Goal: Communication & Community: Participate in discussion

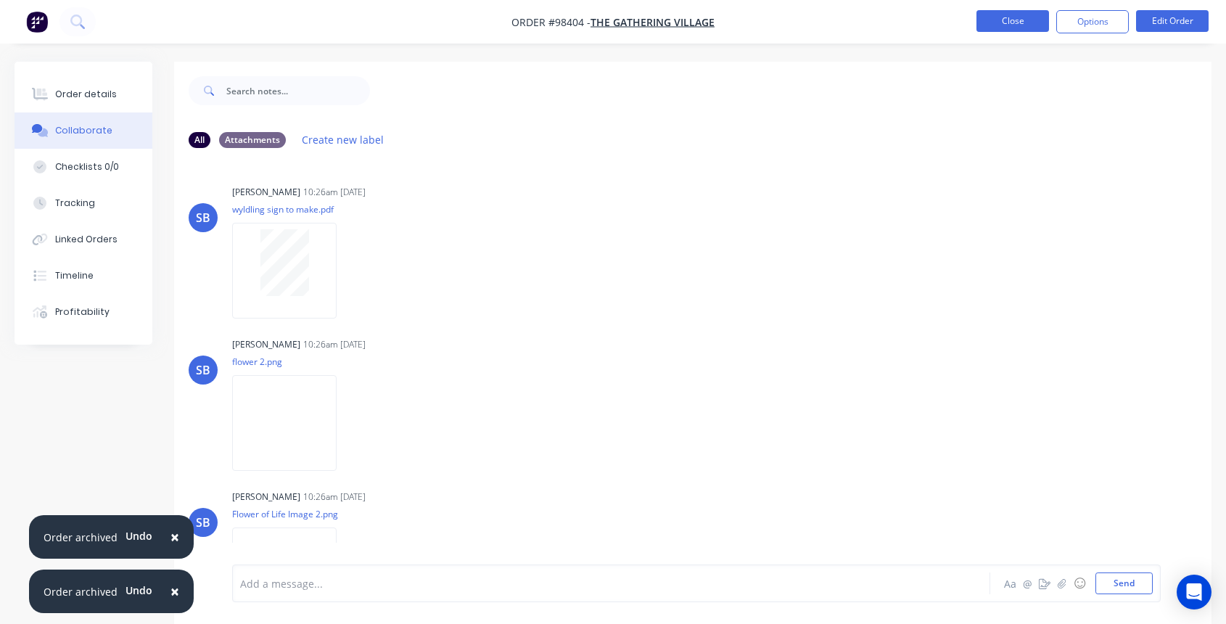
scroll to position [801, 0]
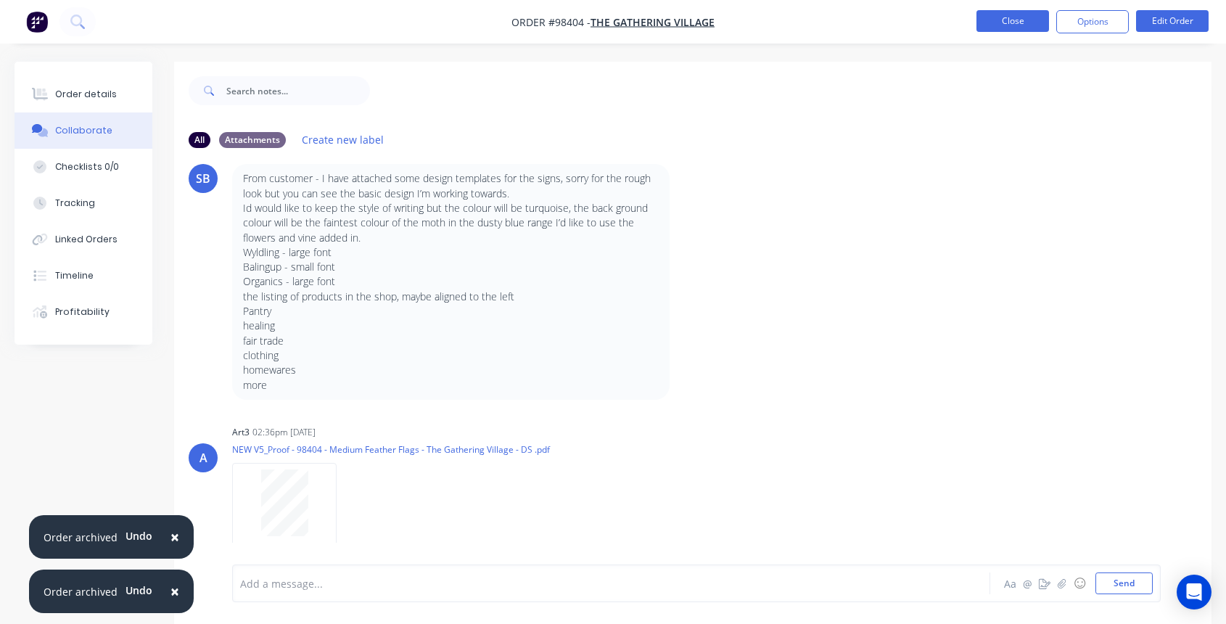
click at [989, 19] on button "Close" at bounding box center [1012, 21] width 73 height 22
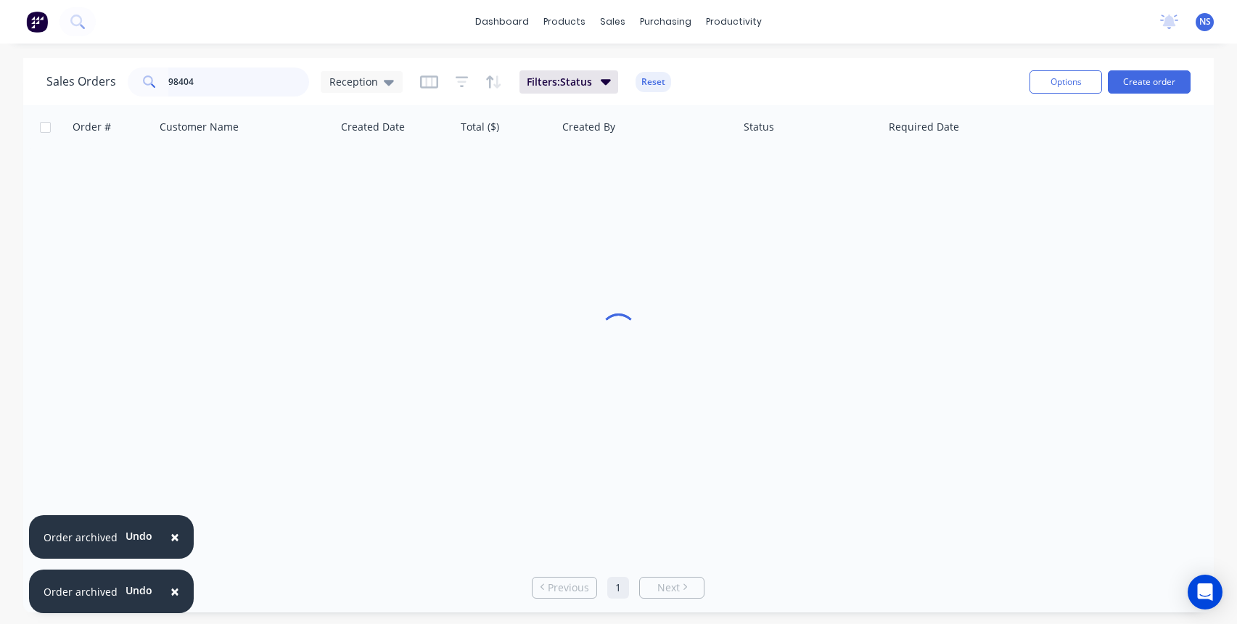
click at [220, 84] on input "98404" at bounding box center [238, 81] width 141 height 29
drag, startPoint x: 181, startPoint y: 75, endPoint x: 123, endPoint y: 63, distance: 58.5
click at [123, 64] on div "Sales Orders 98404 Reception Filters: Status Reset" at bounding box center [531, 82] width 971 height 36
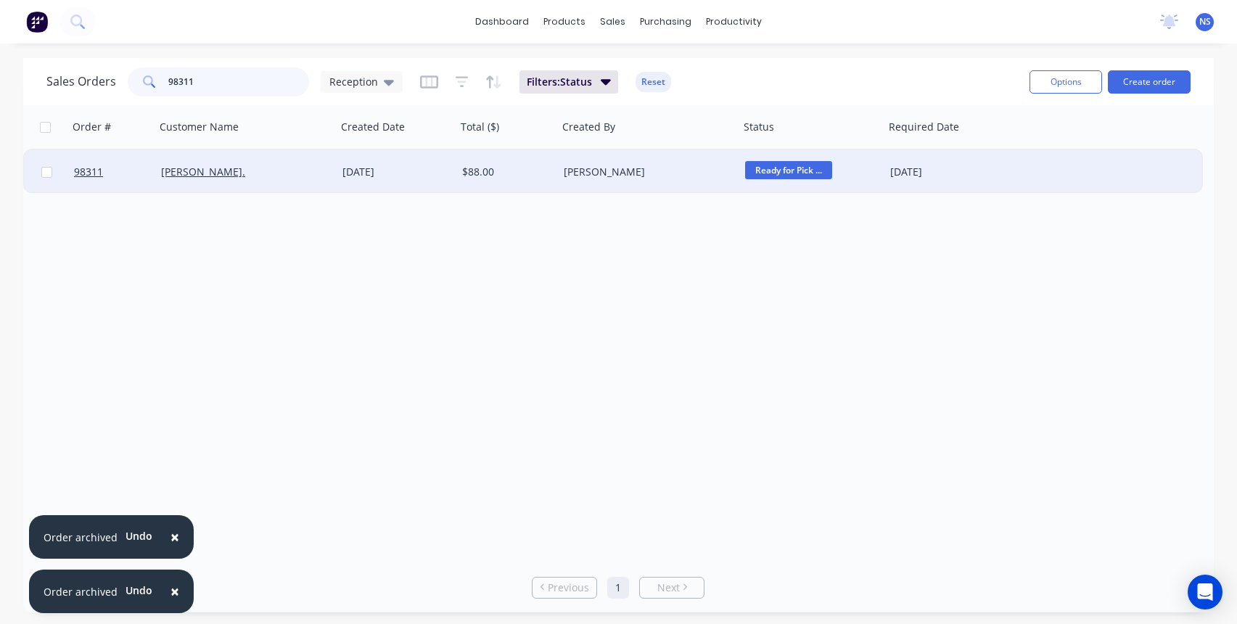
type input "98311"
click at [283, 184] on div "[PERSON_NAME]." at bounding box center [245, 172] width 181 height 44
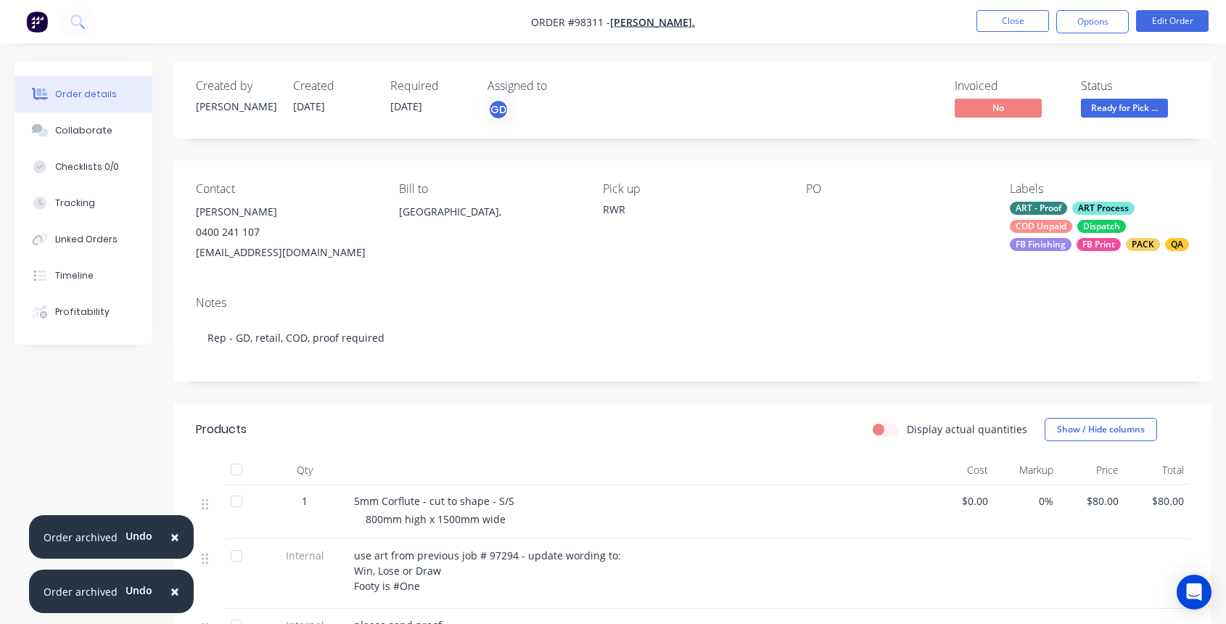
click at [191, 251] on div "Contact [PERSON_NAME] [PHONE_NUMBER] [EMAIL_ADDRESS][DOMAIN_NAME] Bill to [GEOG…" at bounding box center [692, 222] width 1037 height 124
drag, startPoint x: 191, startPoint y: 251, endPoint x: 275, endPoint y: 250, distance: 84.1
click at [300, 249] on div "Contact [PERSON_NAME] [PHONE_NUMBER] [EMAIL_ADDRESS][DOMAIN_NAME] Bill to [GEOG…" at bounding box center [692, 222] width 1037 height 124
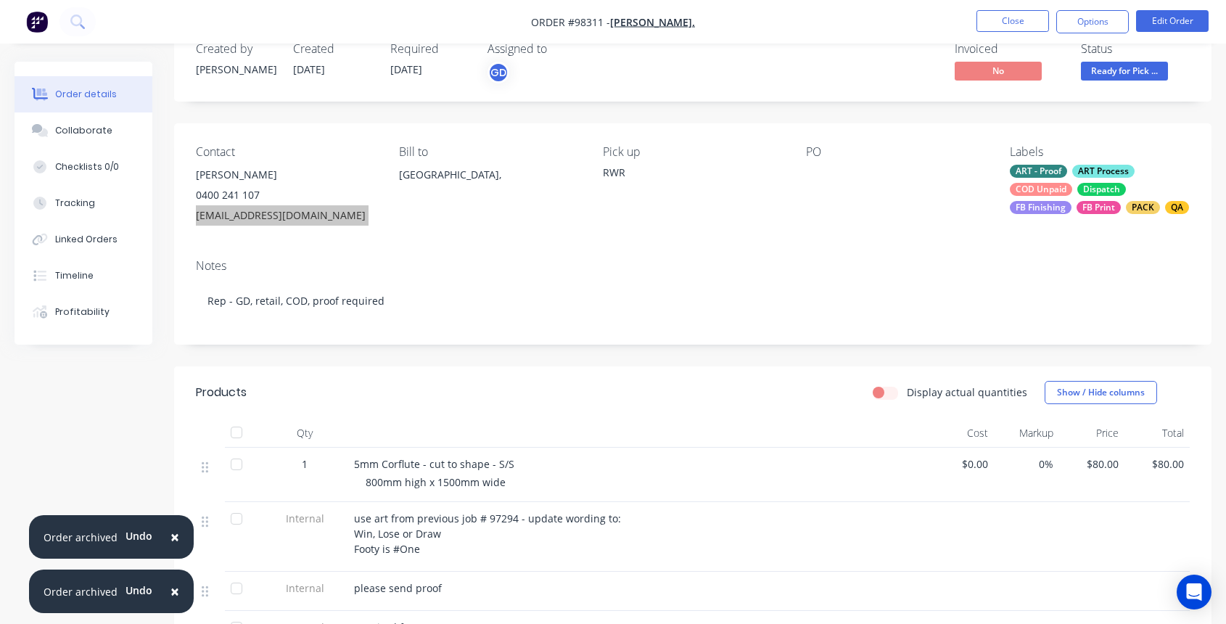
scroll to position [197, 0]
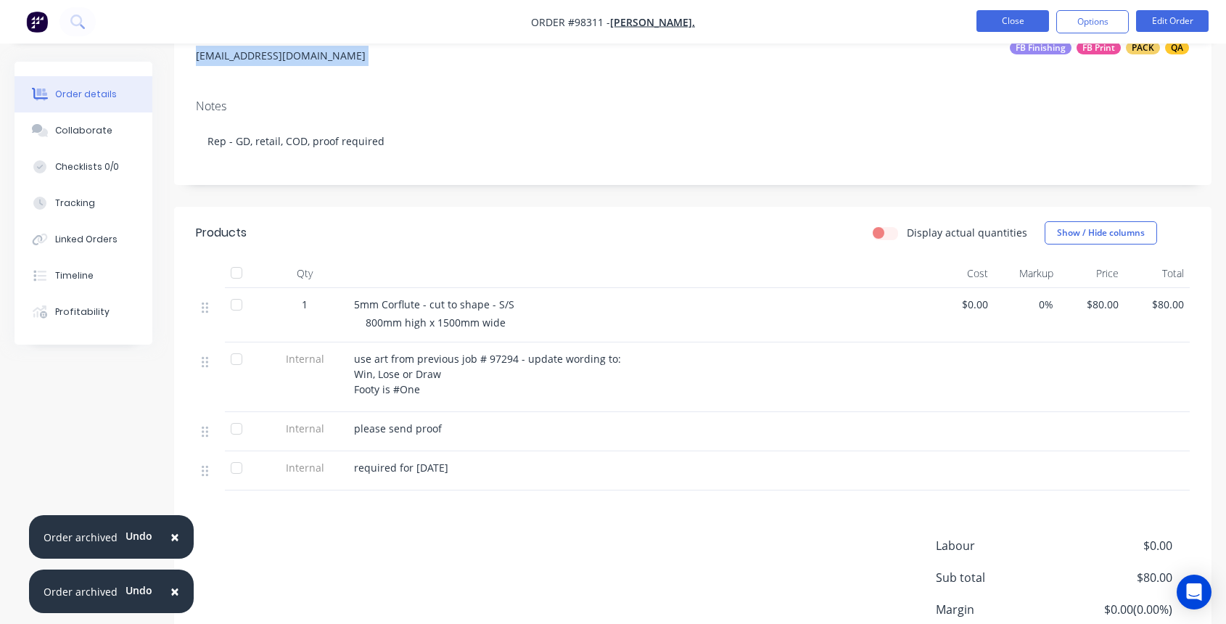
click at [1023, 16] on button "Close" at bounding box center [1012, 21] width 73 height 22
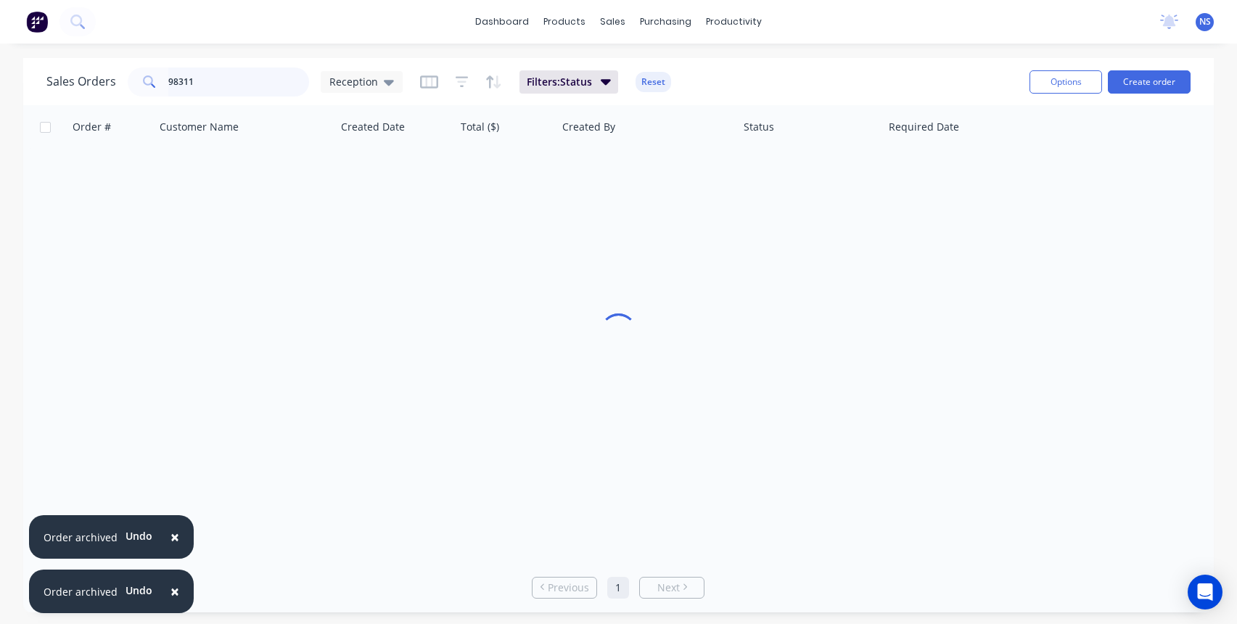
click at [250, 85] on input "98311" at bounding box center [238, 81] width 141 height 29
type input "98441"
click at [170, 538] on span "×" at bounding box center [174, 537] width 9 height 20
click at [170, 590] on span "×" at bounding box center [174, 591] width 9 height 20
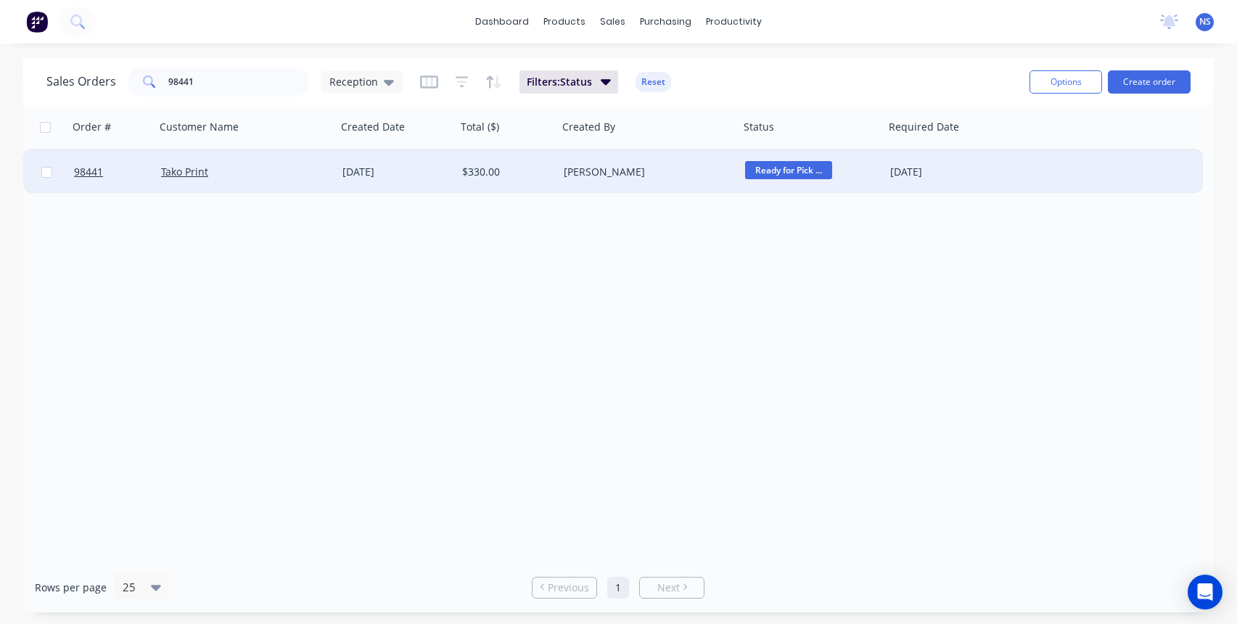
click at [276, 171] on div "Tako Print" at bounding box center [241, 172] width 161 height 15
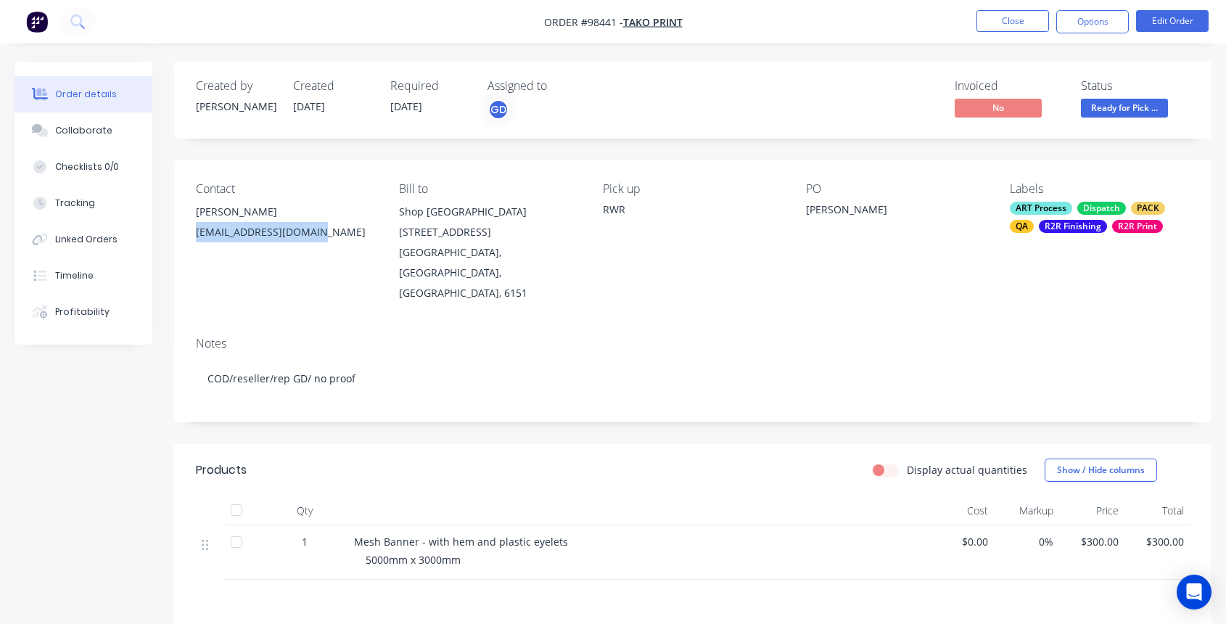
drag, startPoint x: 192, startPoint y: 231, endPoint x: 306, endPoint y: 231, distance: 113.9
click at [310, 231] on div "Contact [PERSON_NAME] [EMAIL_ADDRESS][DOMAIN_NAME] Bill to Shop [GEOGRAPHIC_DAT…" at bounding box center [692, 242] width 1037 height 165
copy div "[EMAIL_ADDRESS][DOMAIN_NAME]"
click at [80, 131] on div "Collaborate" at bounding box center [83, 130] width 57 height 13
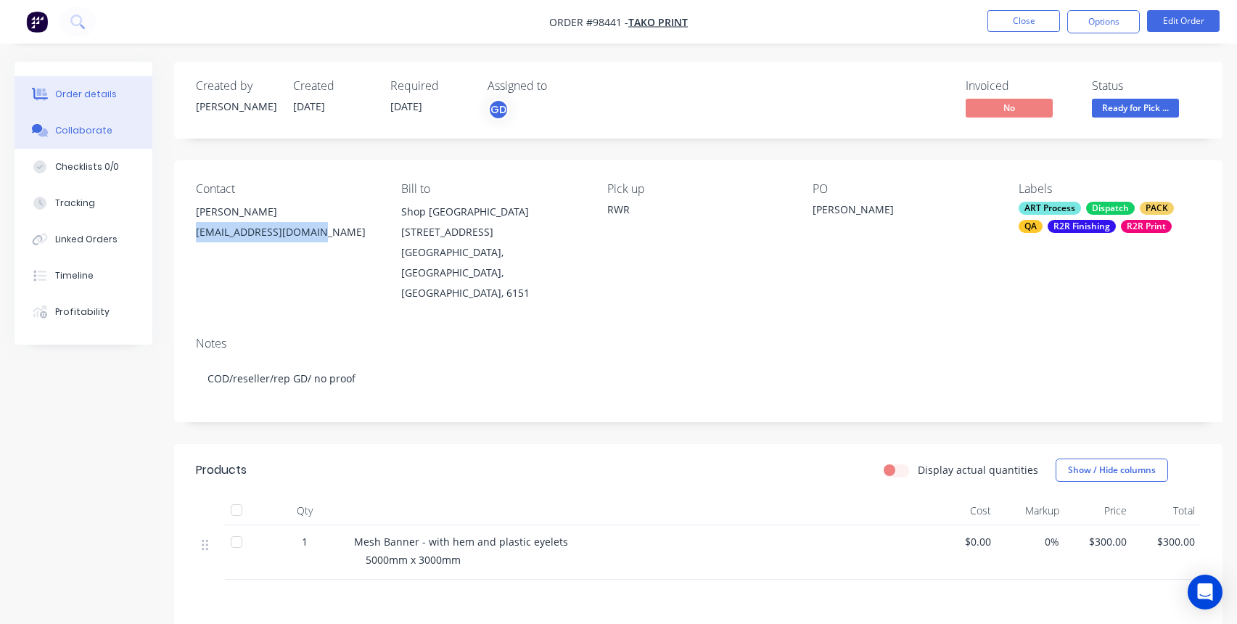
click at [80, 131] on div "Collaborate" at bounding box center [83, 130] width 57 height 13
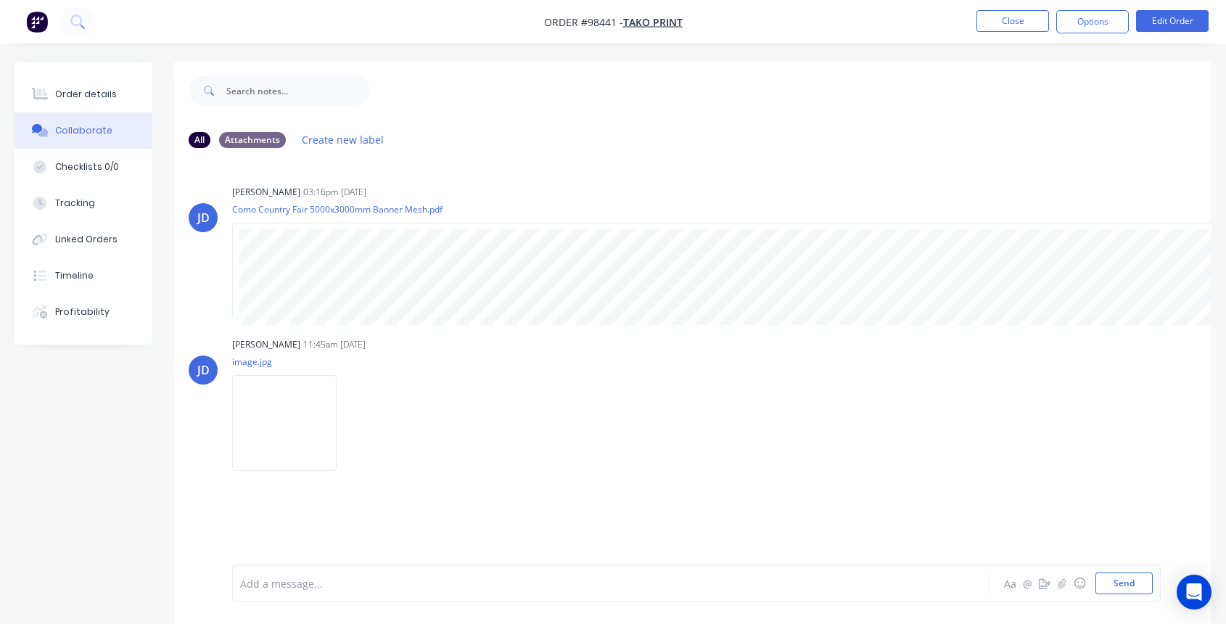
click at [404, 589] on div at bounding box center [583, 583] width 684 height 15
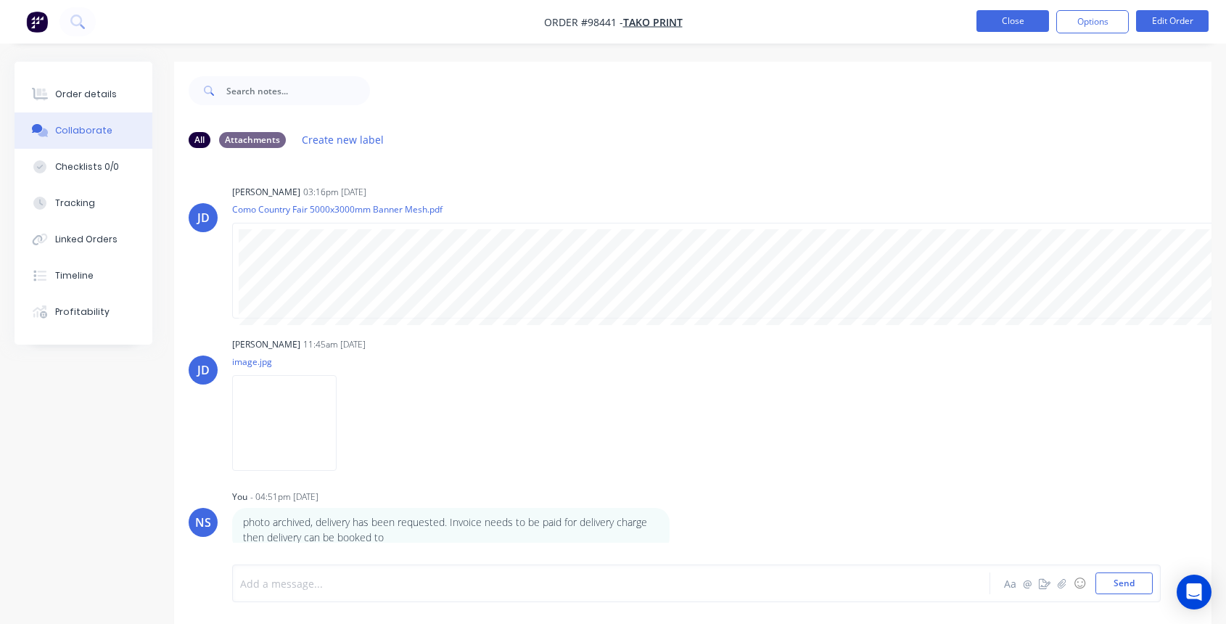
click at [1005, 18] on button "Close" at bounding box center [1012, 21] width 73 height 22
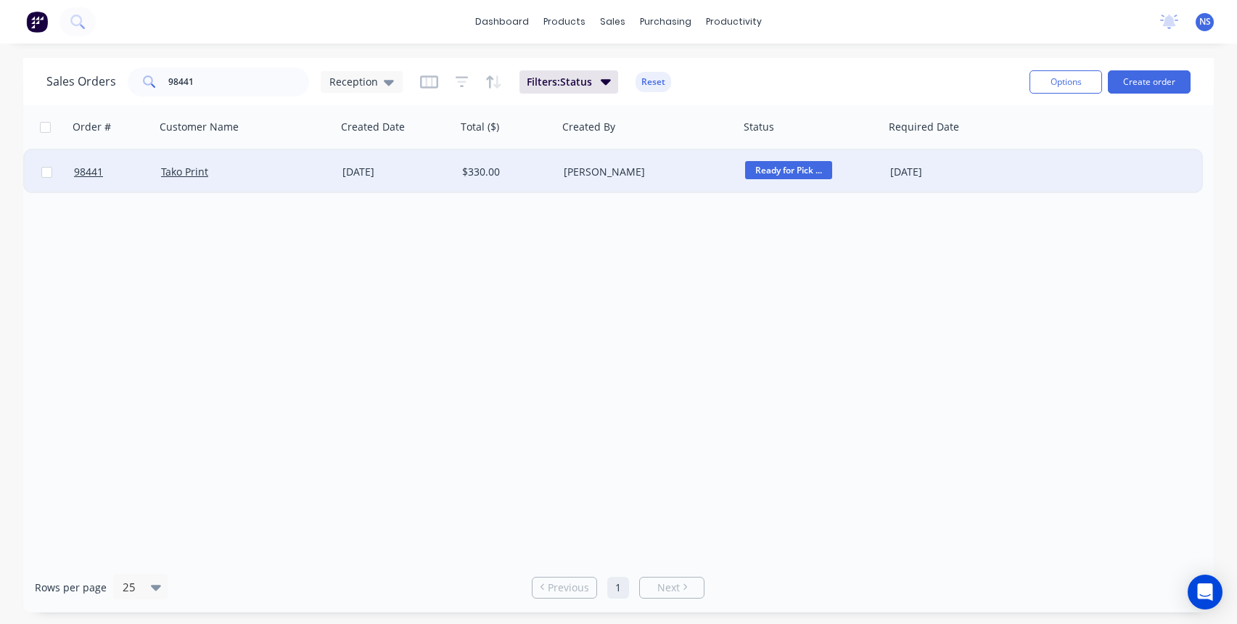
click at [803, 171] on span "Ready for Pick ..." at bounding box center [788, 170] width 87 height 18
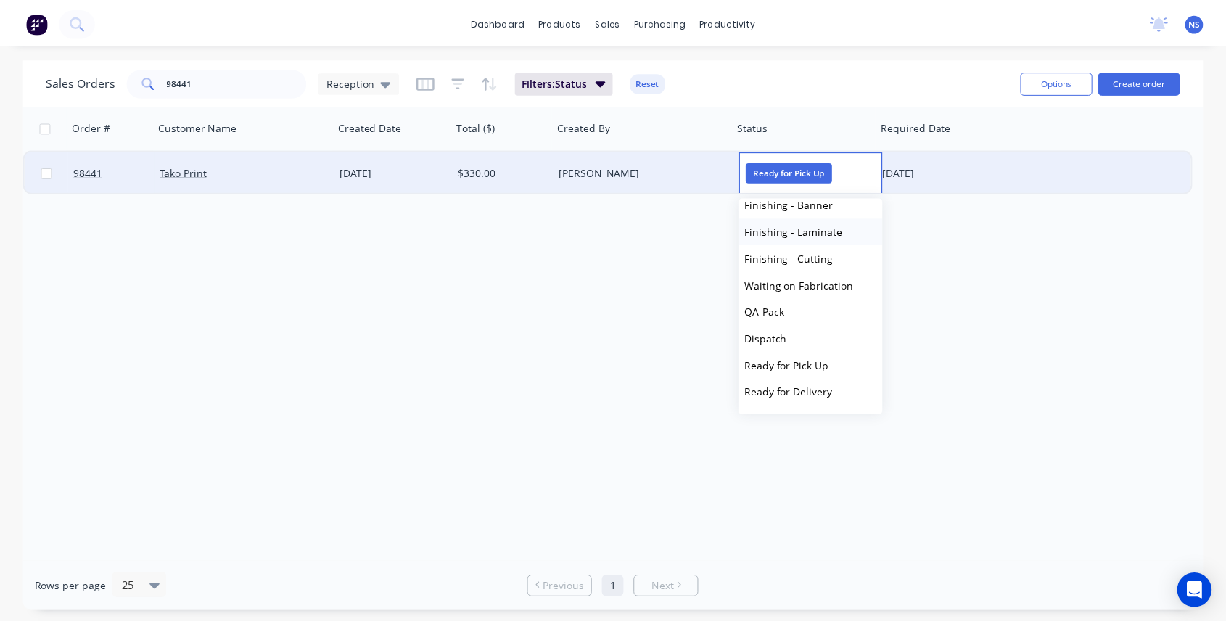
scroll to position [492, 0]
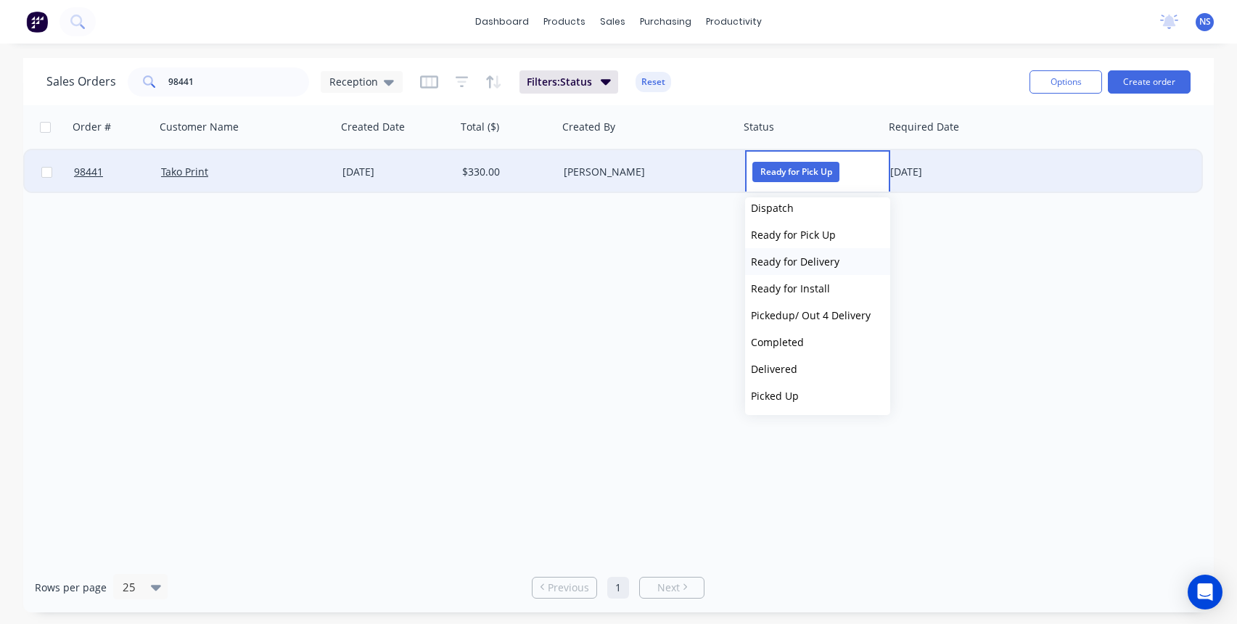
click at [805, 260] on span "Ready for Delivery" at bounding box center [795, 262] width 88 height 14
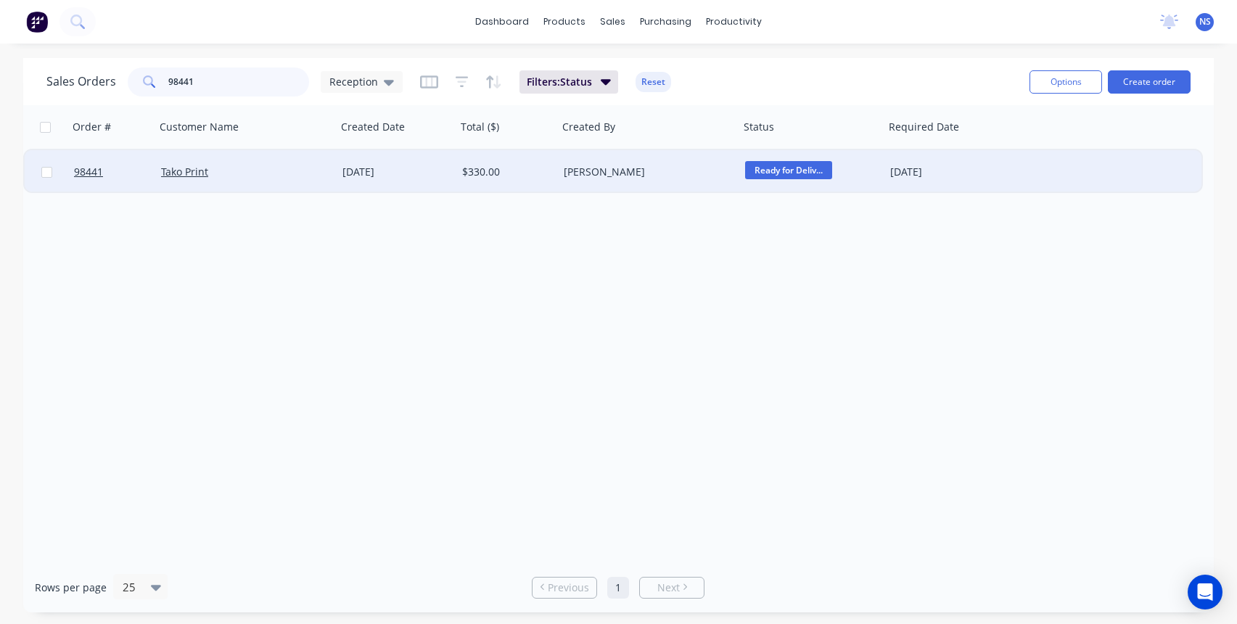
drag, startPoint x: 223, startPoint y: 82, endPoint x: 125, endPoint y: 81, distance: 97.2
click at [128, 81] on div "98441" at bounding box center [218, 81] width 181 height 29
type input "98447"
click at [311, 173] on div "Signcraft Visual - Mandurah" at bounding box center [241, 172] width 161 height 15
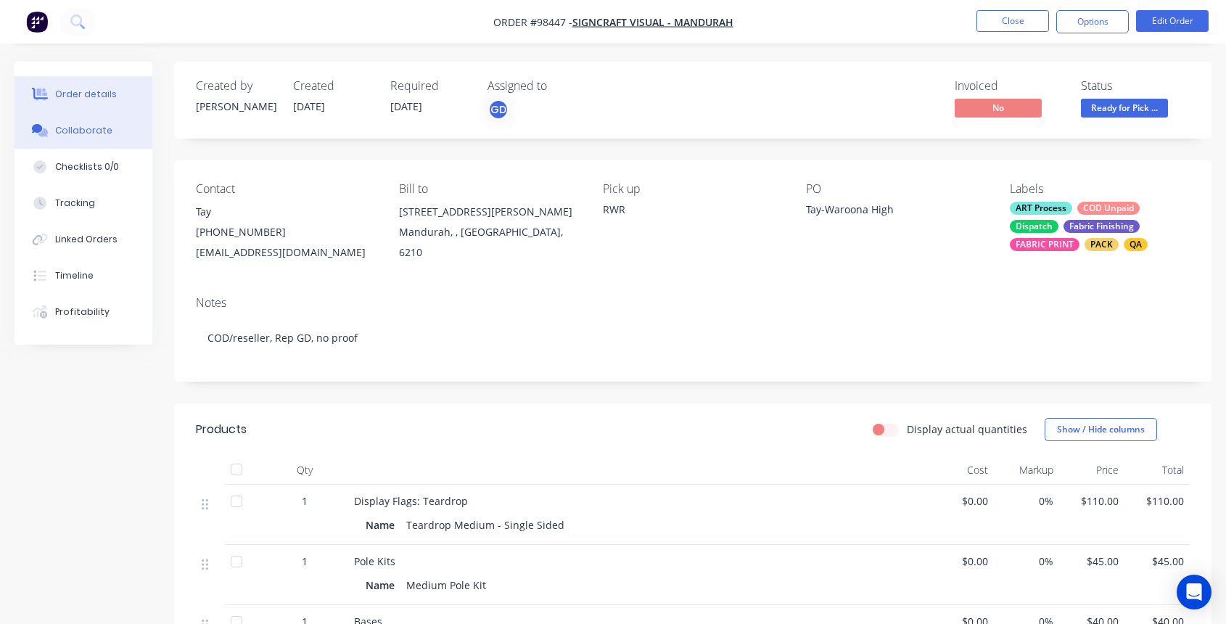
click at [98, 132] on div "Collaborate" at bounding box center [83, 130] width 57 height 13
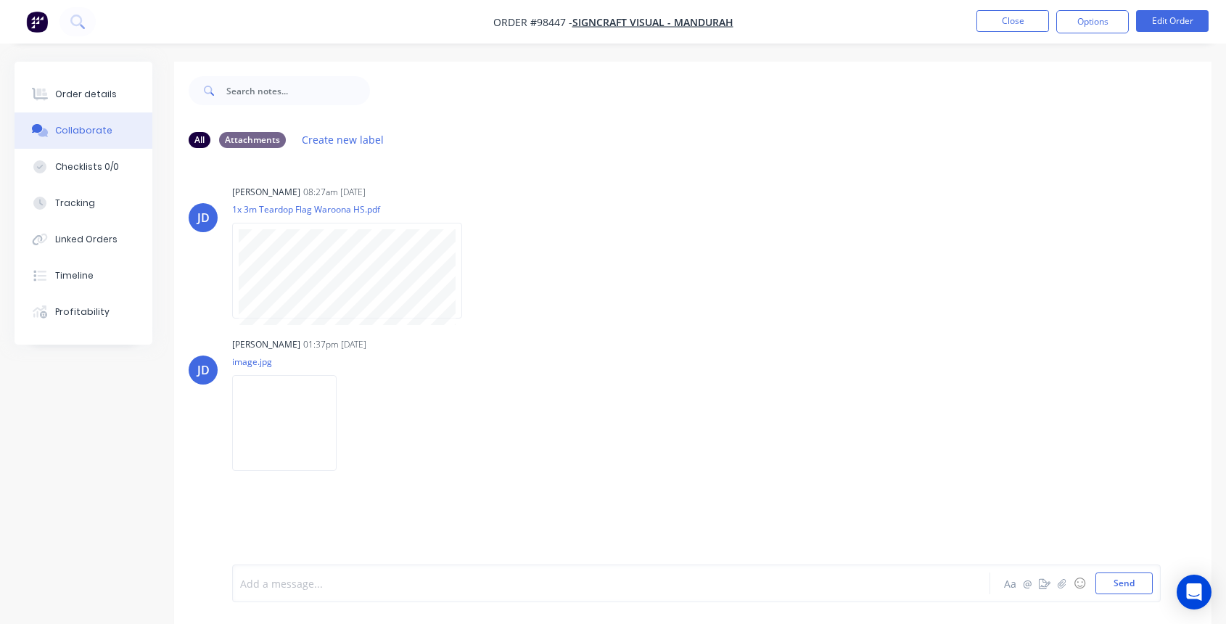
click at [612, 577] on div at bounding box center [583, 583] width 684 height 15
click at [1012, 19] on button "Close" at bounding box center [1012, 21] width 73 height 22
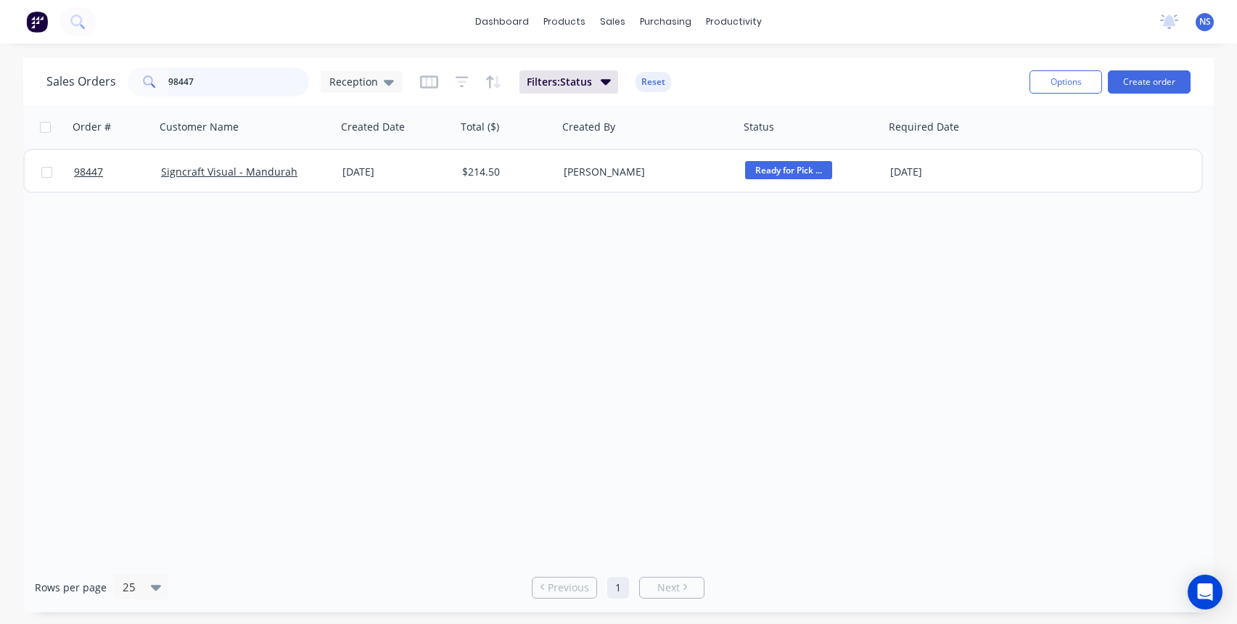
click at [252, 81] on input "98447" at bounding box center [238, 81] width 141 height 29
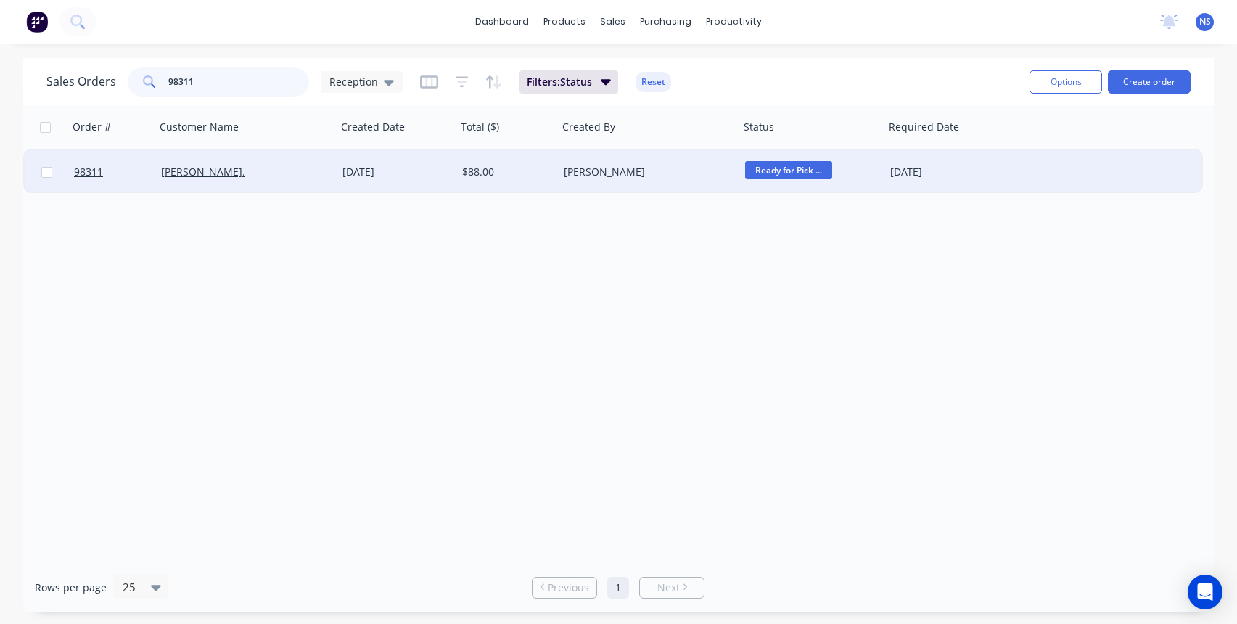
type input "98311"
click at [261, 167] on div "[PERSON_NAME]." at bounding box center [241, 172] width 161 height 15
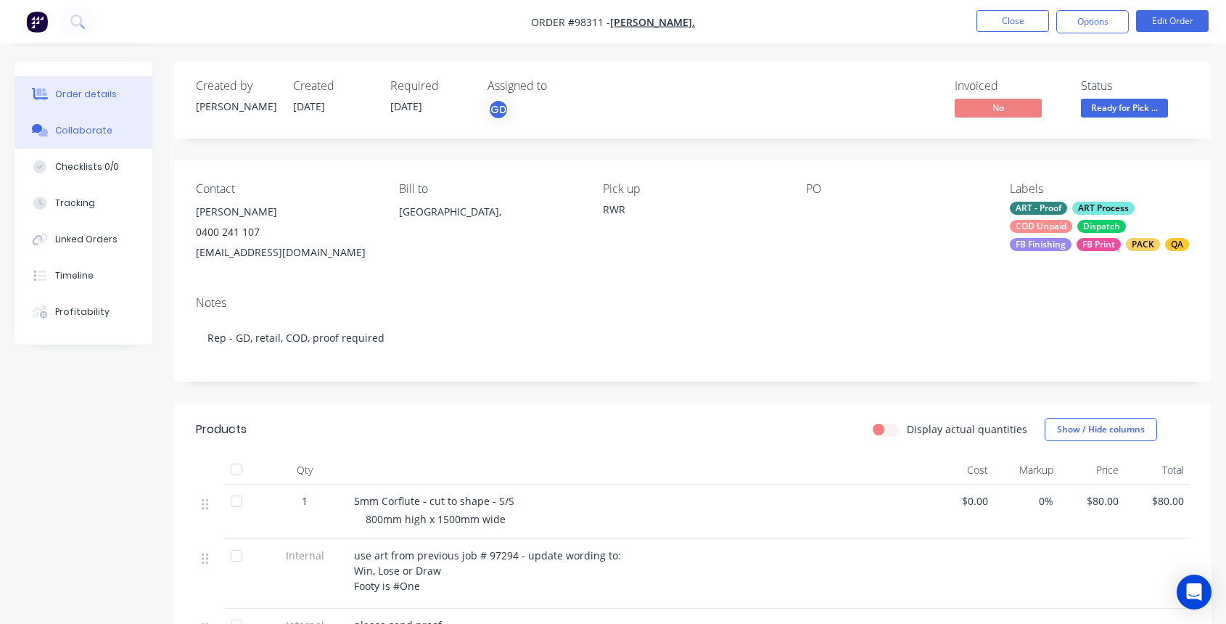
click at [86, 128] on div "Collaborate" at bounding box center [83, 130] width 57 height 13
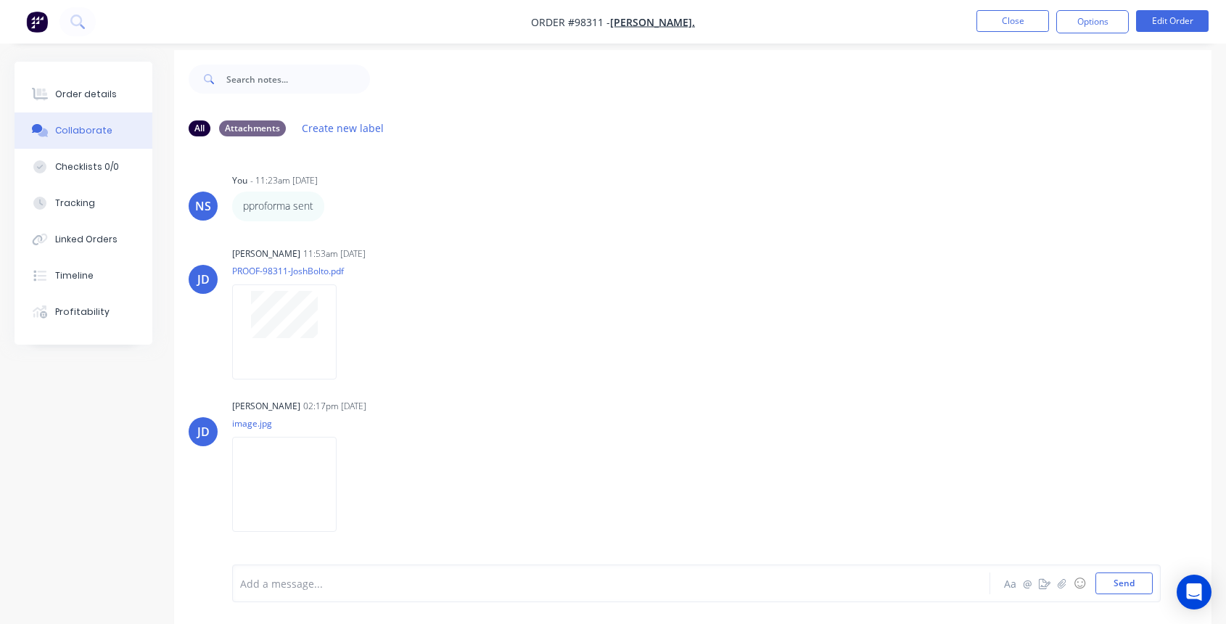
scroll to position [22, 0]
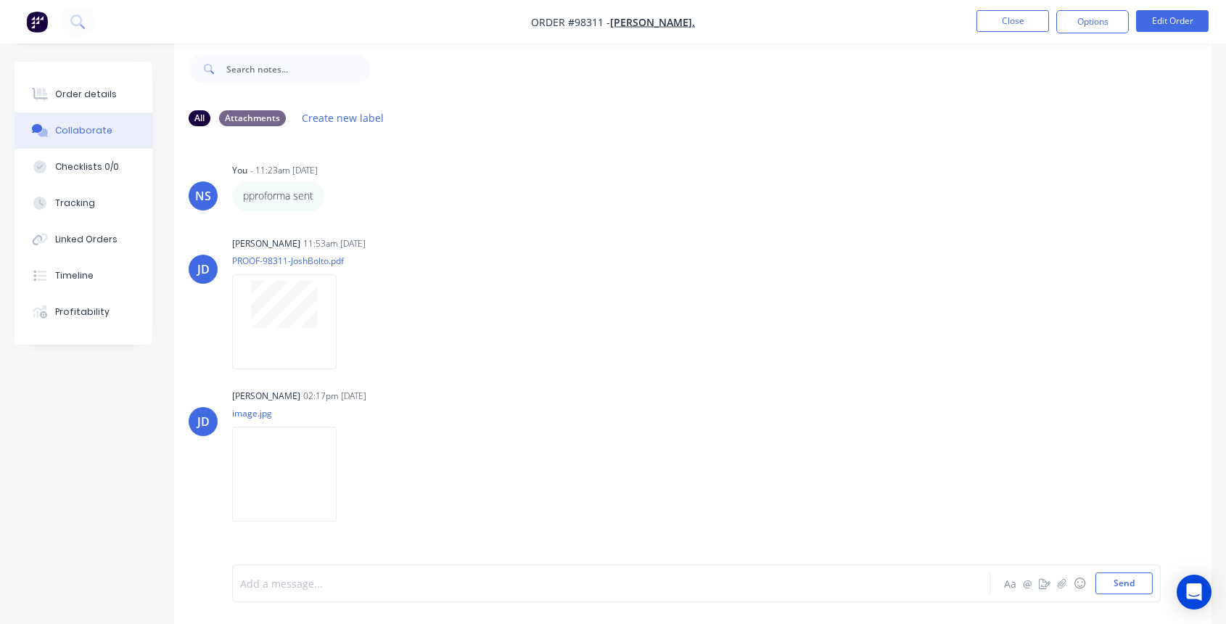
click at [437, 584] on div at bounding box center [583, 583] width 684 height 15
